Goal: Task Accomplishment & Management: Use online tool/utility

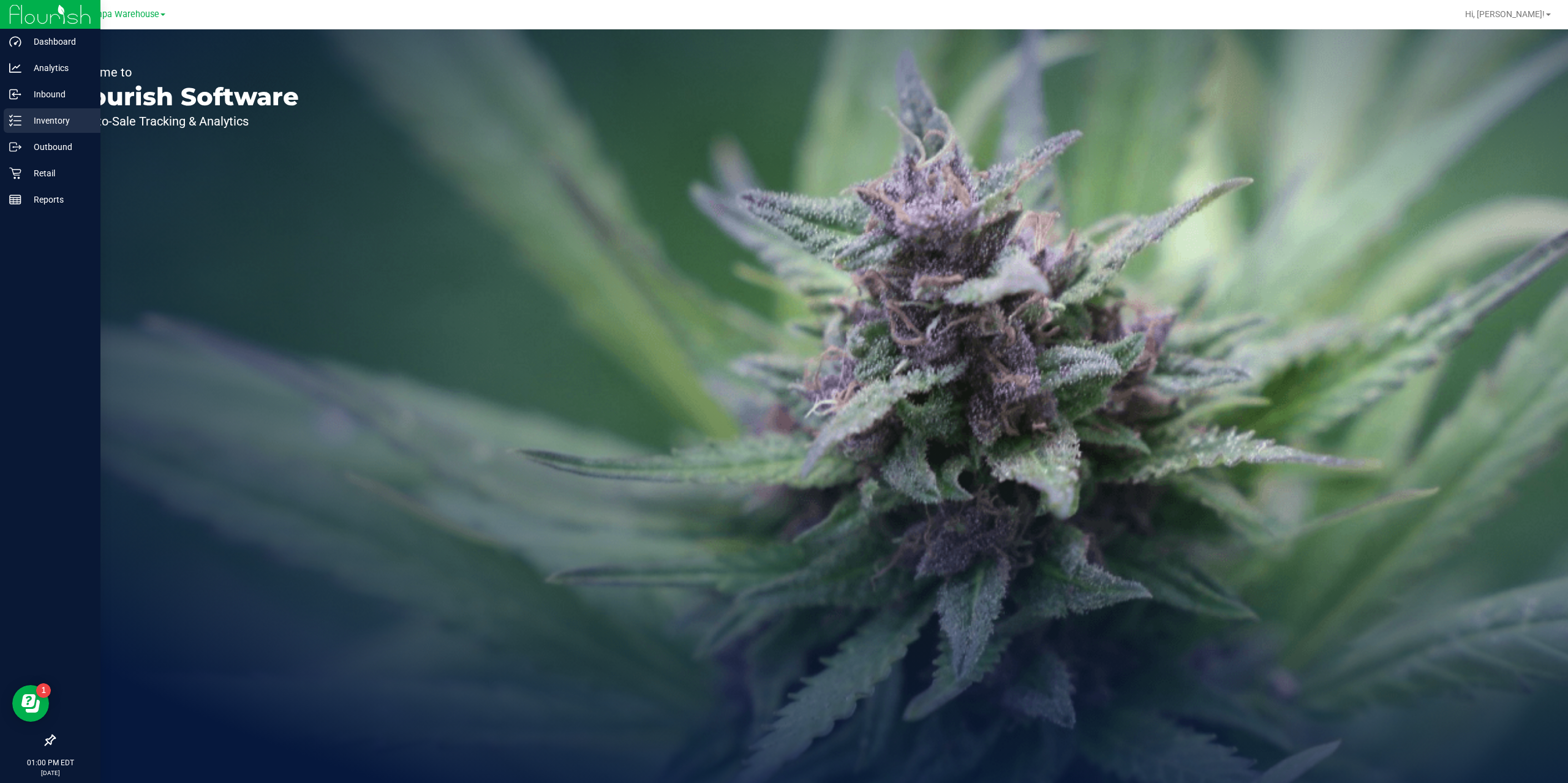
click at [41, 121] on p "Inventory" at bounding box center [57, 120] width 73 height 14
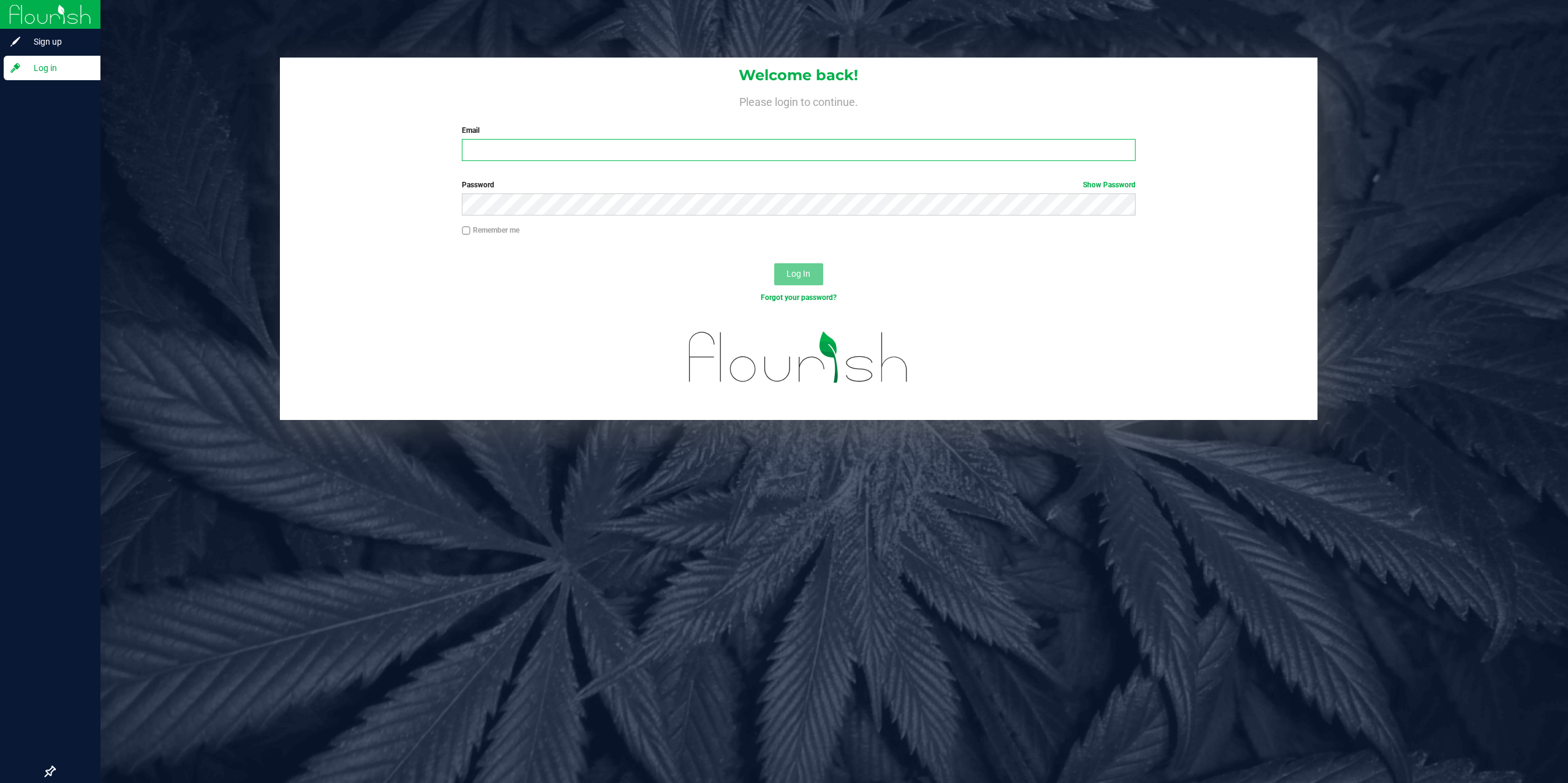
type input "[EMAIL_ADDRESS][DOMAIN_NAME]"
click at [804, 270] on span "Log In" at bounding box center [798, 273] width 24 height 10
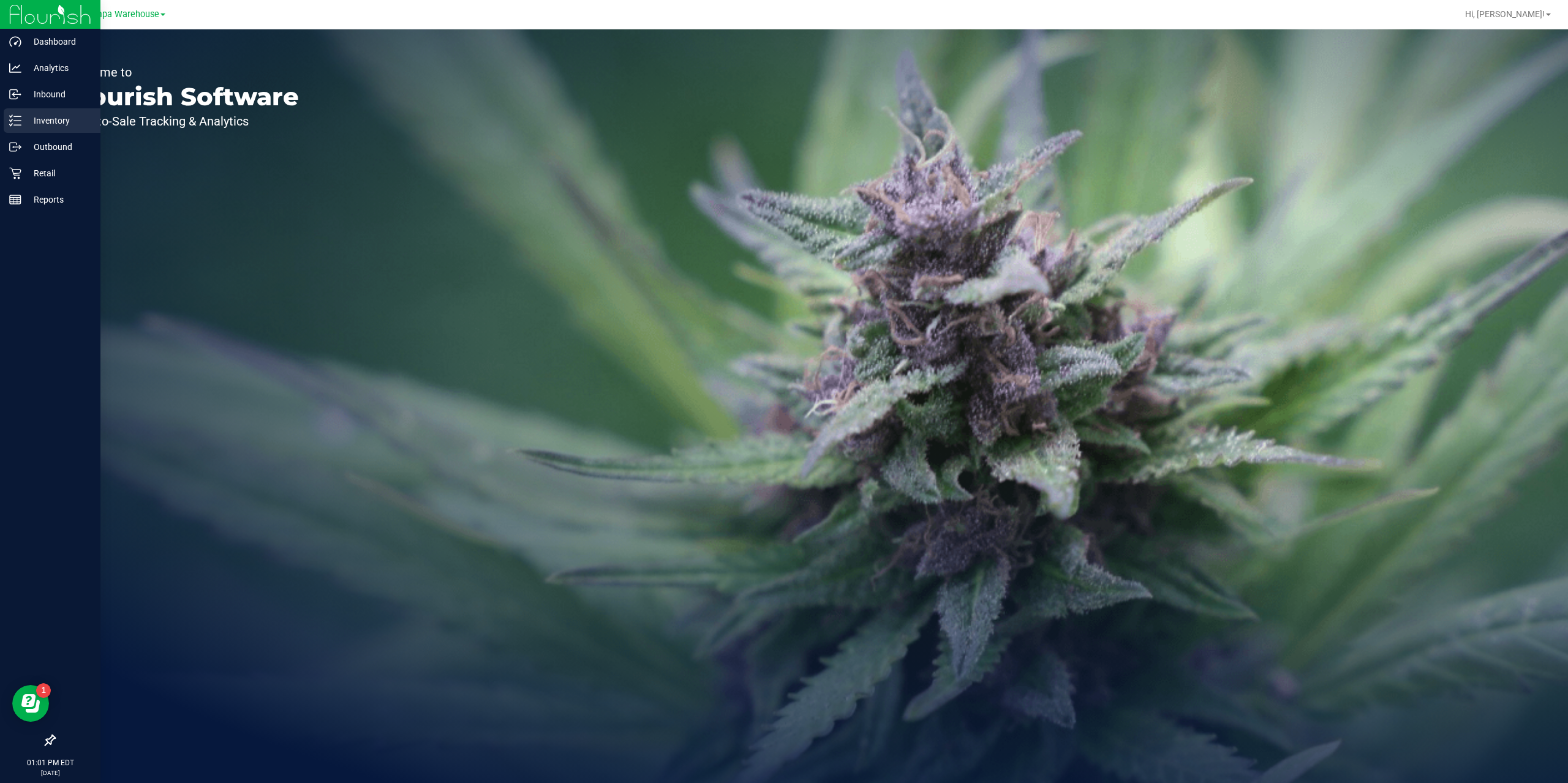
click at [53, 115] on p "Inventory" at bounding box center [57, 120] width 73 height 14
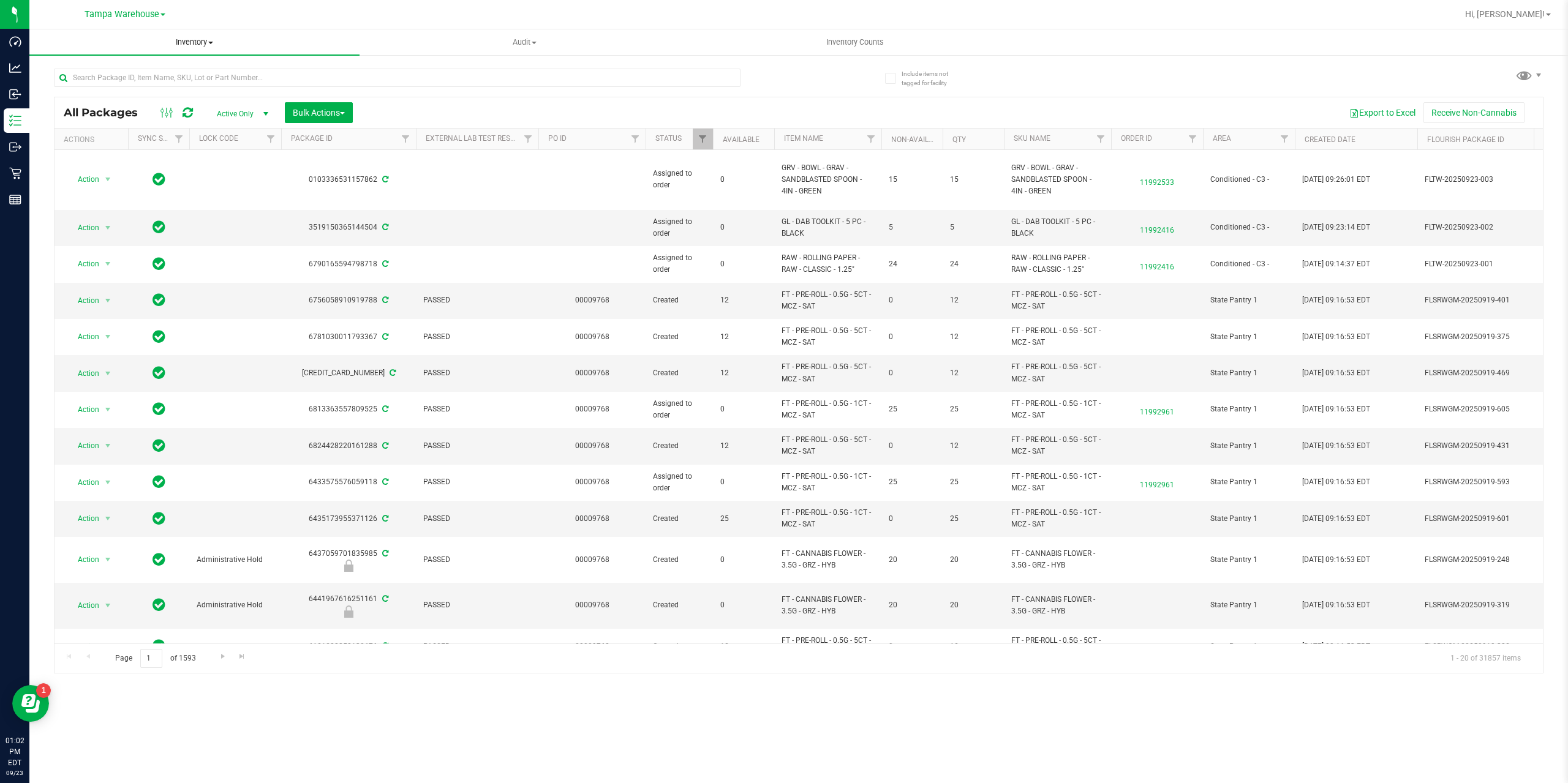
click at [202, 41] on span "Inventory" at bounding box center [194, 42] width 330 height 11
click at [88, 86] on span "All inventory" at bounding box center [71, 88] width 83 height 11
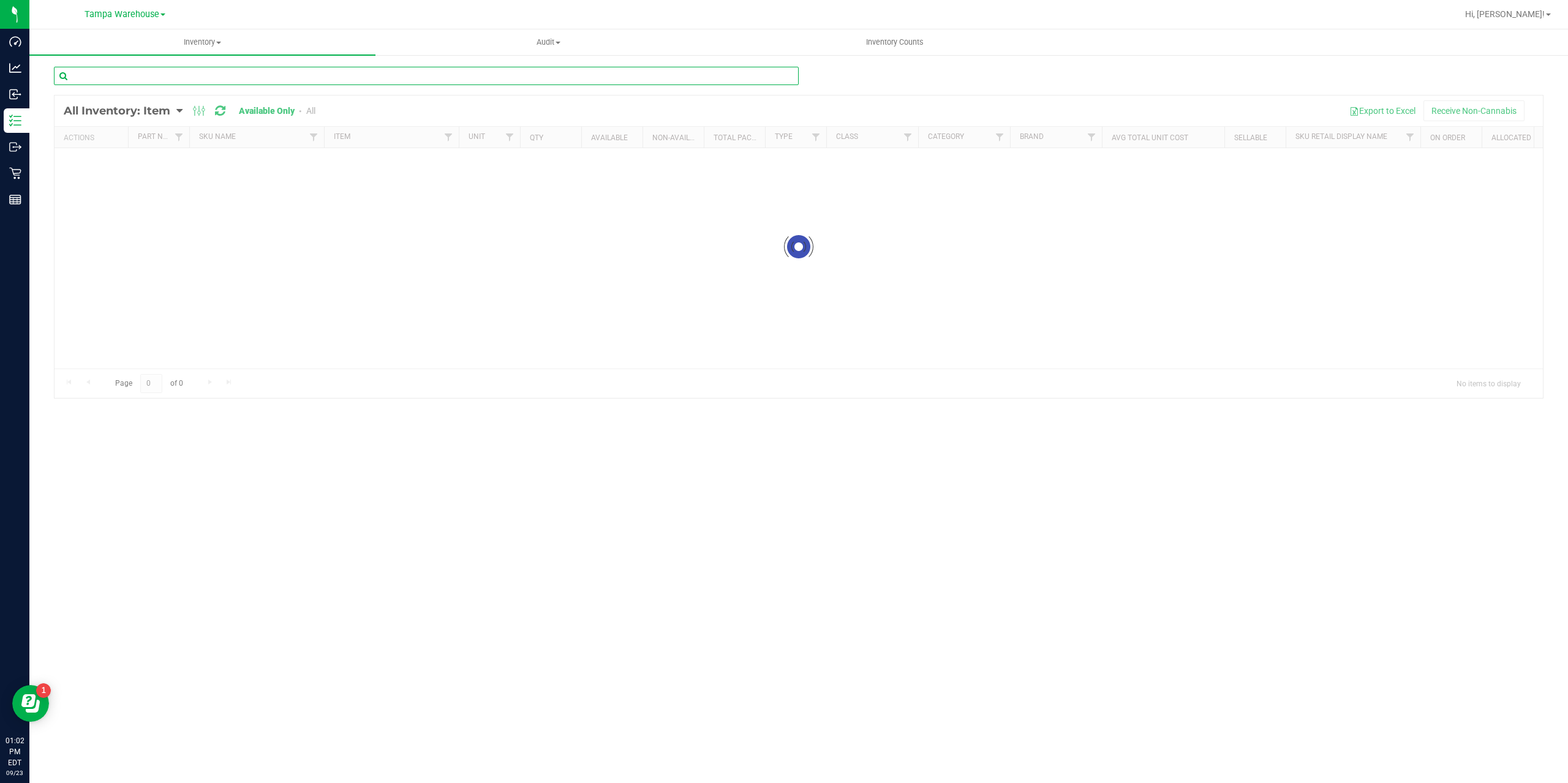
click at [248, 80] on input "text" at bounding box center [426, 75] width 745 height 18
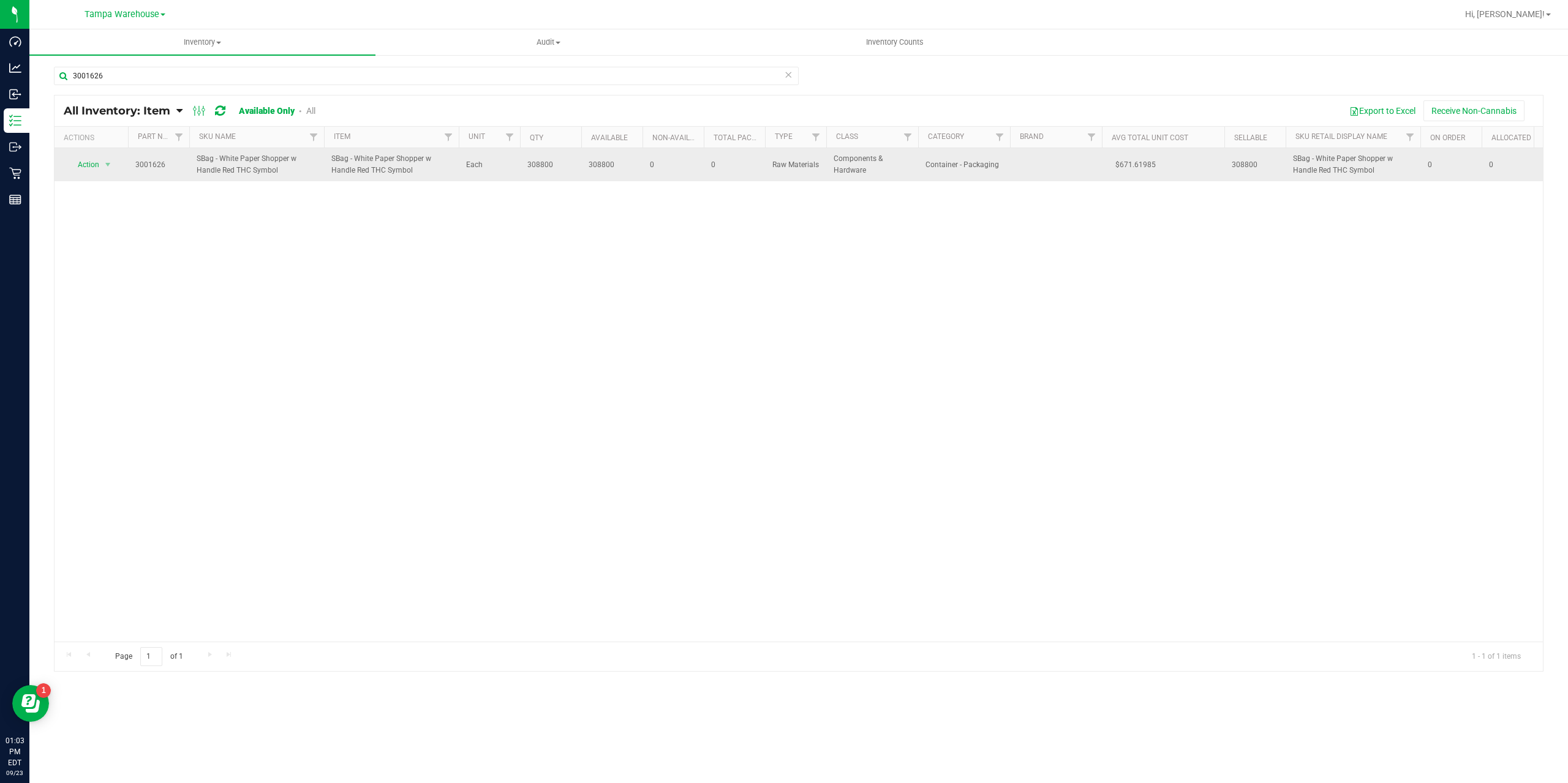
drag, startPoint x: 284, startPoint y: 169, endPoint x: 195, endPoint y: 162, distance: 89.3
click at [195, 162] on td "SBag - White Paper Shopper w Handle Red THC Symbol" at bounding box center [257, 164] width 135 height 33
copy span "SBag - White Paper Shopper w Handle Red THC Symbol"
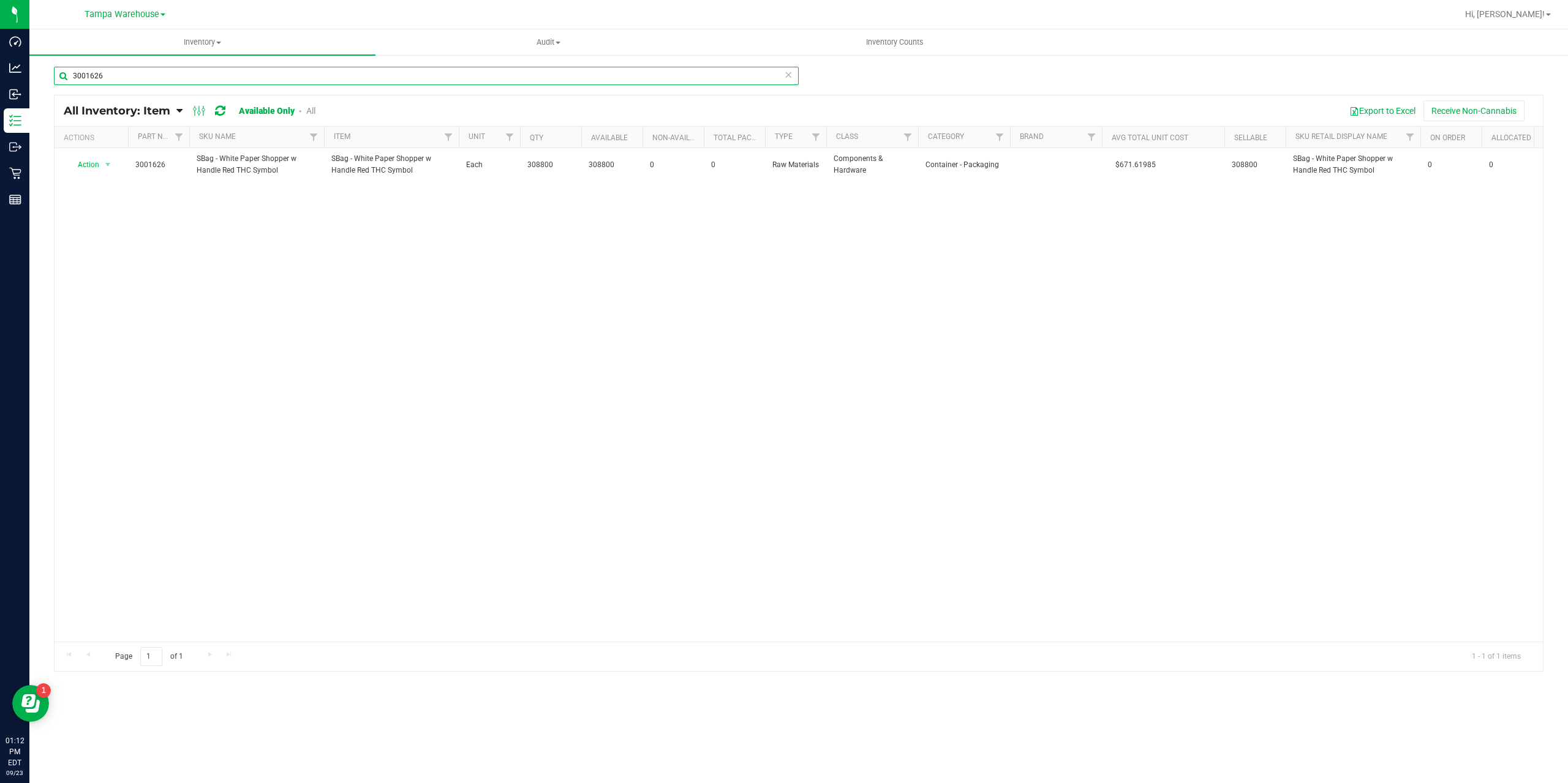
drag, startPoint x: 103, startPoint y: 78, endPoint x: 47, endPoint y: 82, distance: 56.1
click at [47, 82] on div "3001626 All Inventory: Item Item Summary Item (default) Item by Strain Item by …" at bounding box center [798, 244] width 1539 height 382
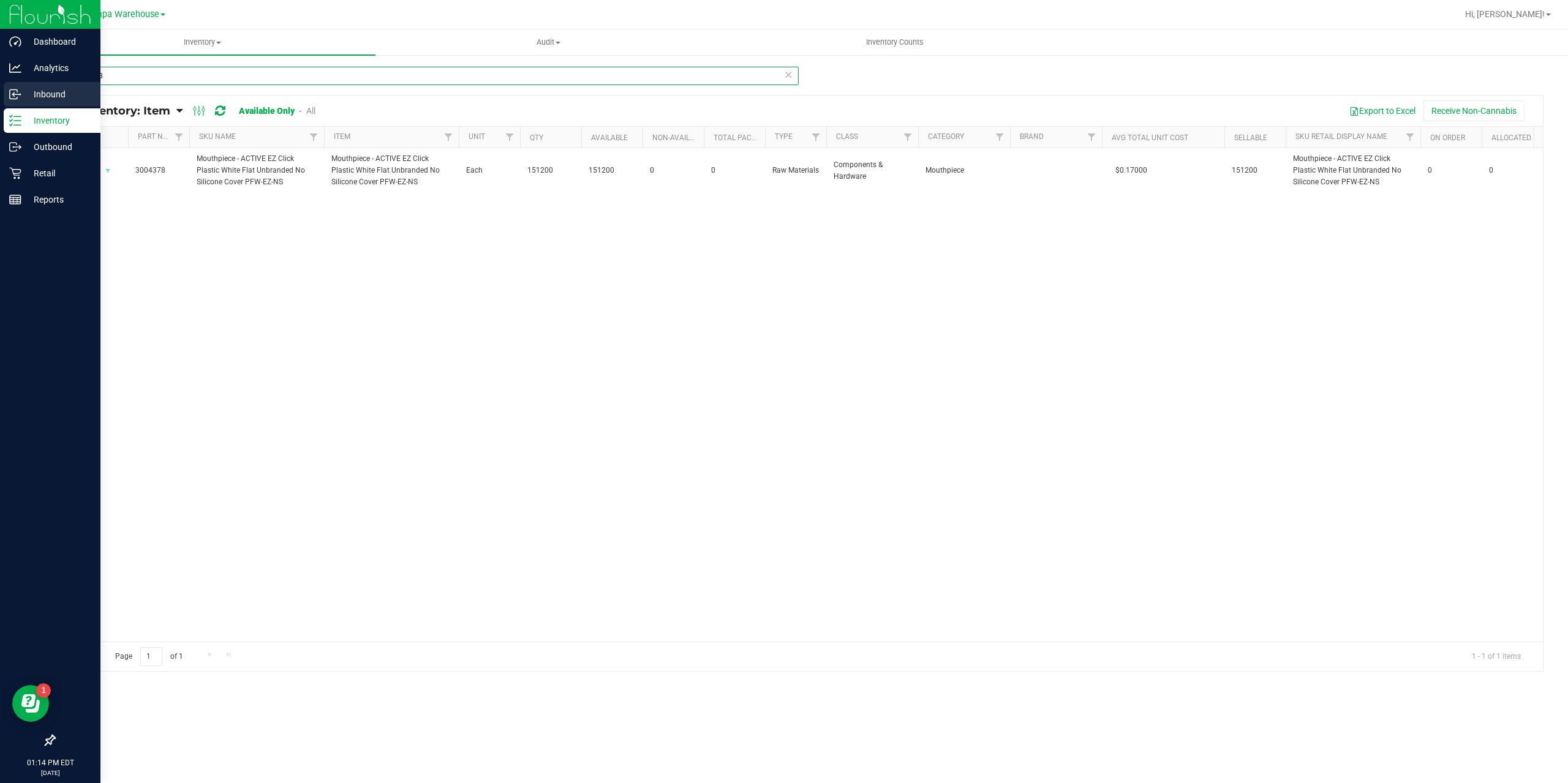
type input "3004378"
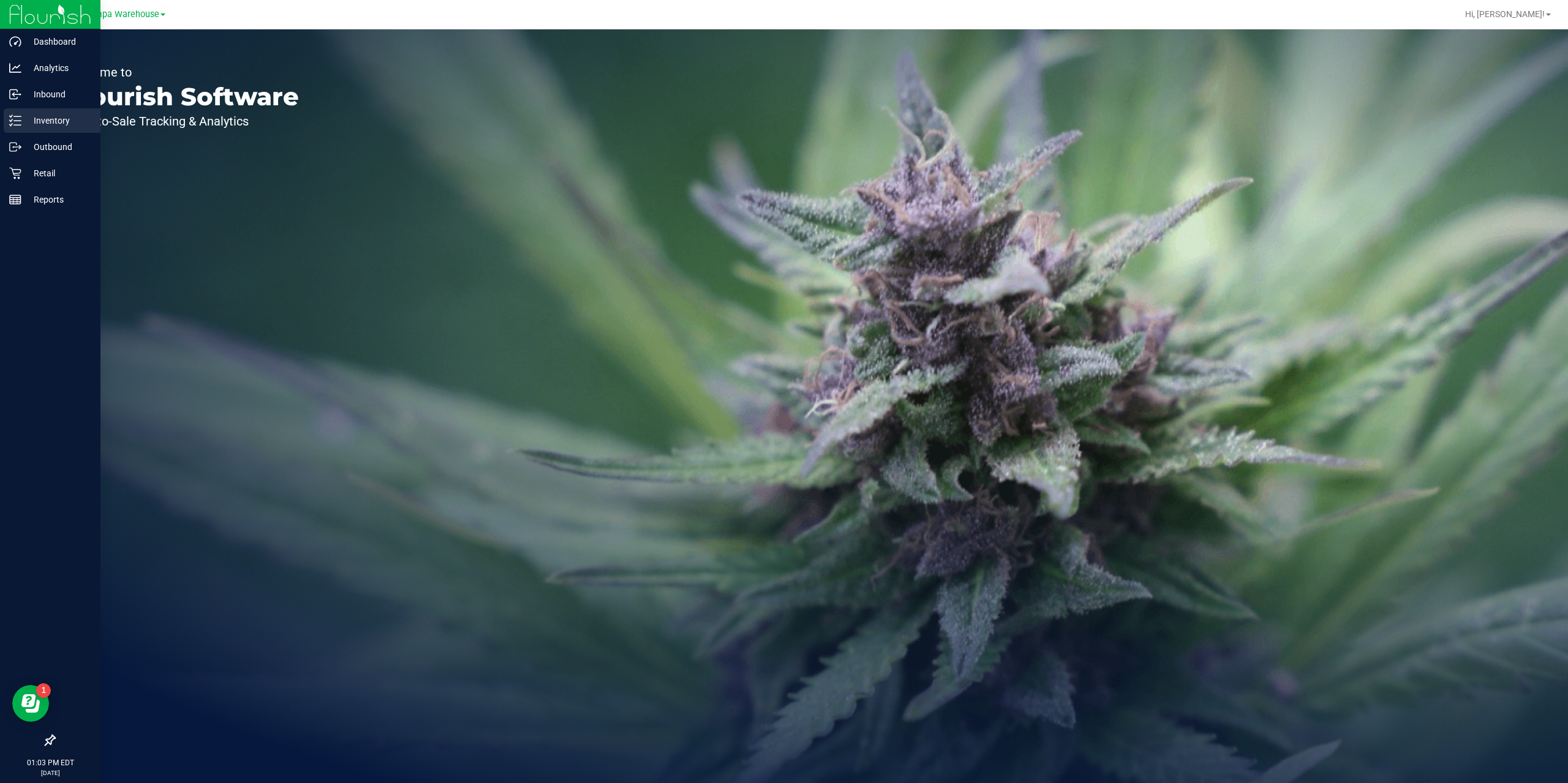
click at [46, 123] on p "Inventory" at bounding box center [57, 120] width 73 height 14
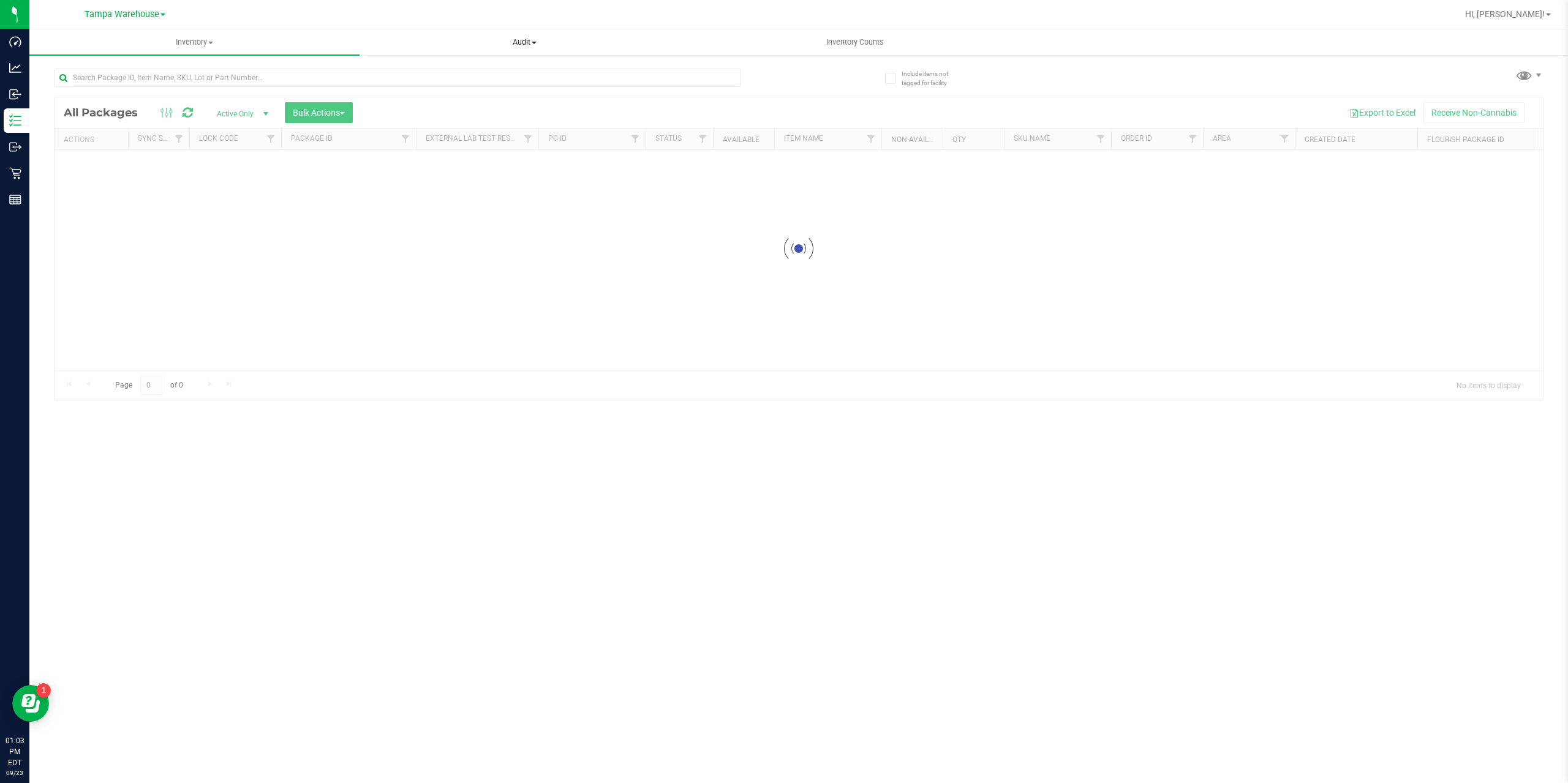
click at [527, 42] on span "Audit" at bounding box center [524, 42] width 329 height 11
click at [432, 73] on span "Inventory auditing" at bounding box center [411, 74] width 105 height 11
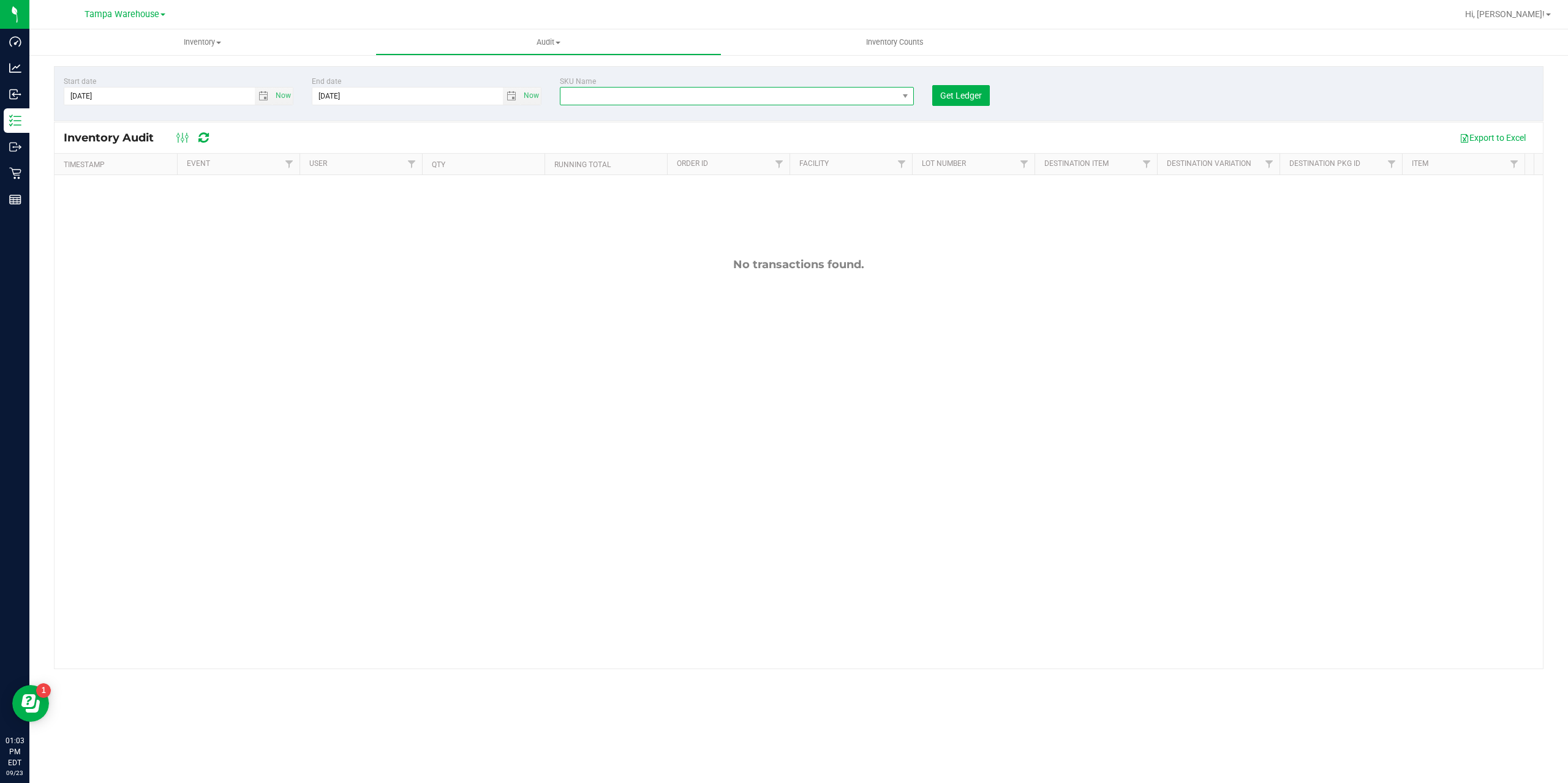
click at [596, 103] on span "NO DATA FOUND" at bounding box center [729, 96] width 337 height 17
type input "SBag - White Paper Shopper w Handle Red THC Symbol"
click at [578, 121] on input "SBag - White Paper Shopper w Handle Red THC Symbol" at bounding box center [755, 121] width 381 height 19
click at [612, 145] on li "SBag - White Paper Shopper w Handle Red THC Symbol" at bounding box center [756, 146] width 391 height 17
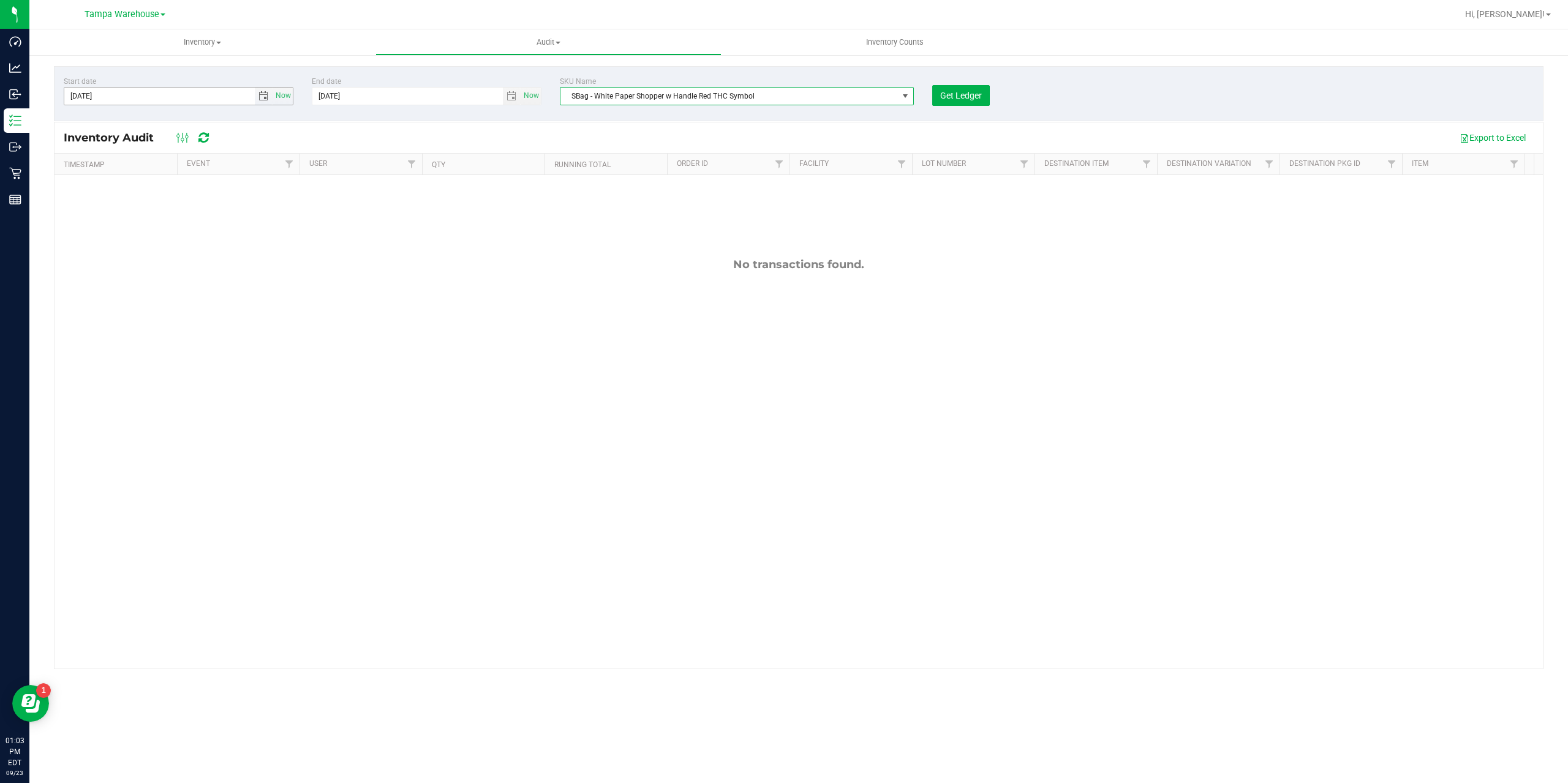
click at [262, 98] on span "select" at bounding box center [263, 96] width 10 height 10
click at [68, 115] on link "September 2025" at bounding box center [129, 120] width 131 height 19
click at [70, 118] on link "September 2025" at bounding box center [129, 120] width 131 height 19
click at [72, 119] on link "September 2025" at bounding box center [129, 120] width 131 height 19
click at [97, 119] on div "2000-2099" at bounding box center [128, 121] width 136 height 31
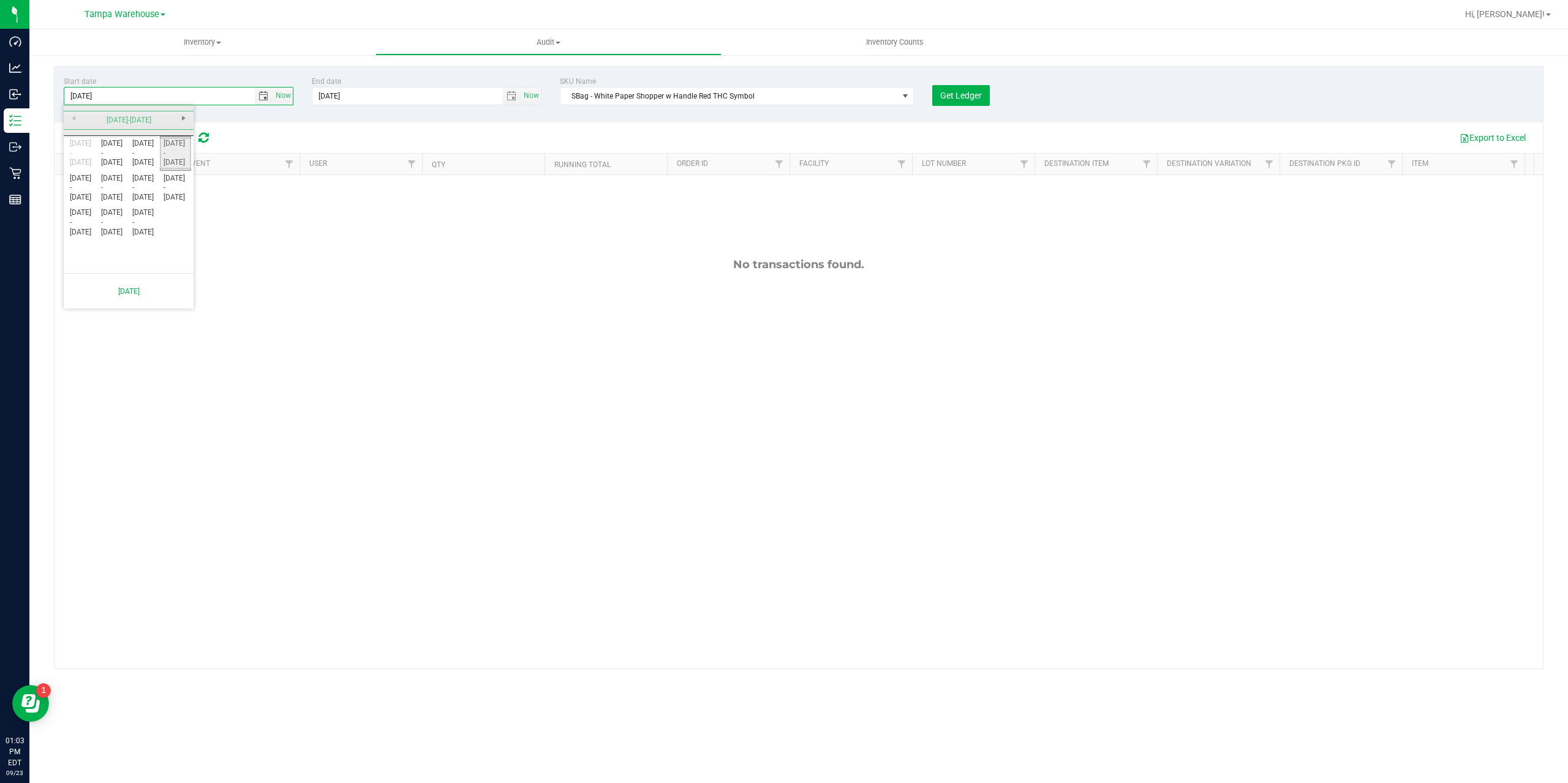
click at [177, 155] on link "2020 - 2029" at bounding box center [175, 153] width 31 height 31
click at [145, 187] on link "2025" at bounding box center [143, 188] width 31 height 31
click at [141, 154] on link "Mar" at bounding box center [143, 153] width 31 height 31
click at [180, 158] on link "1" at bounding box center [183, 164] width 18 height 19
type input "3/1/2025"
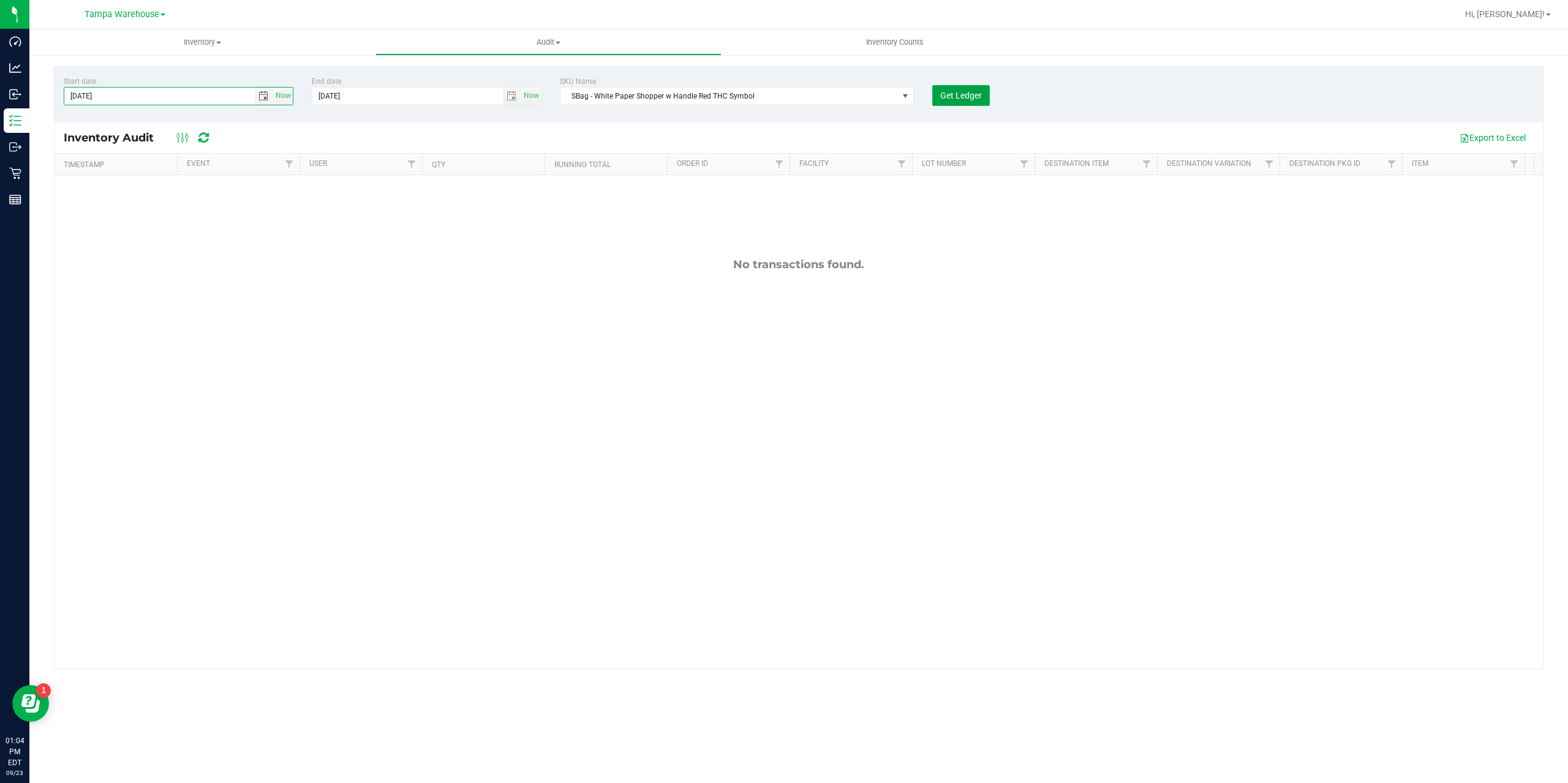
click at [951, 89] on button "Get Ledger" at bounding box center [961, 96] width 57 height 21
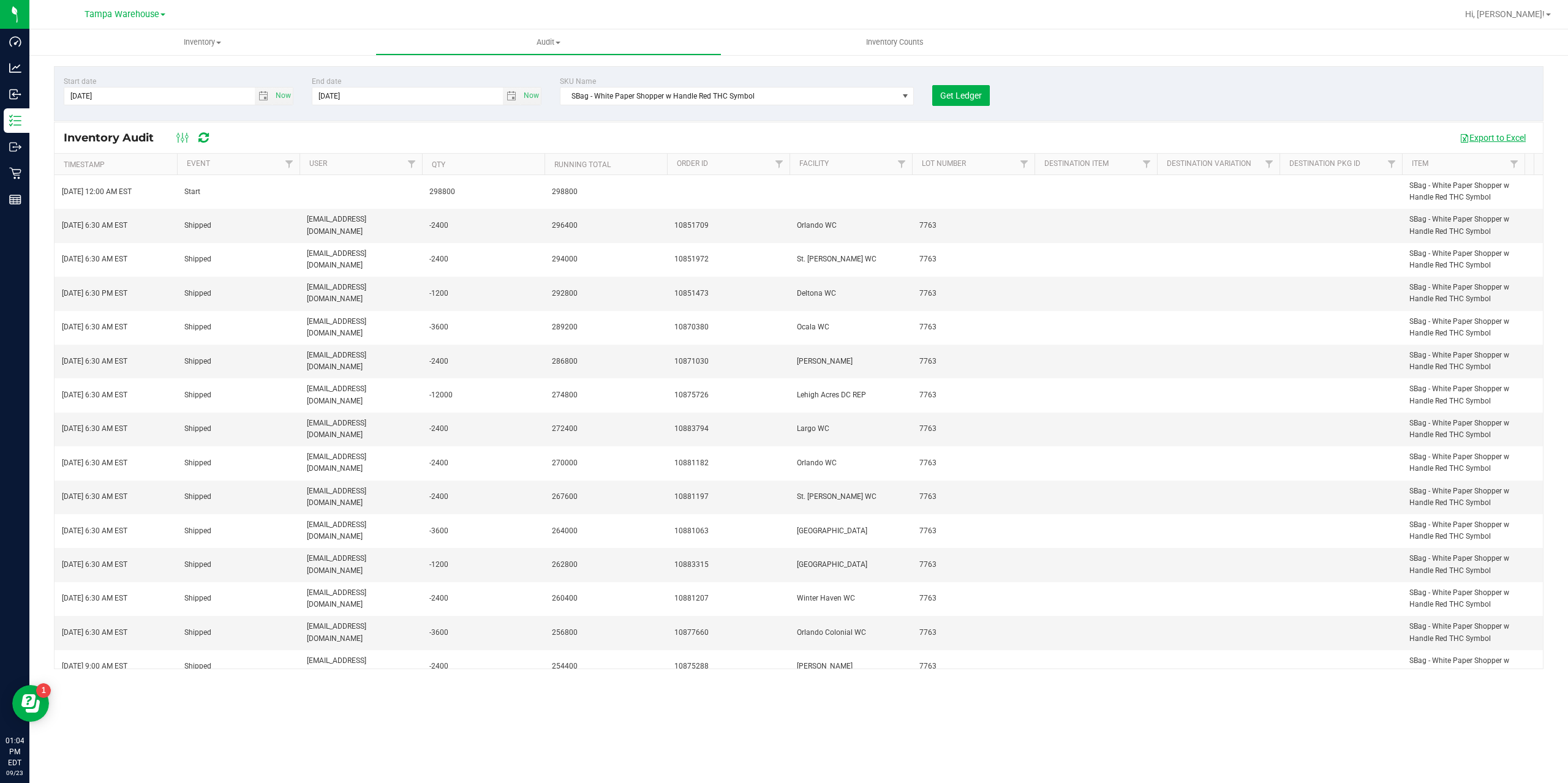
click at [1511, 143] on button "Export to Excel" at bounding box center [1492, 138] width 82 height 21
